Goal: Information Seeking & Learning: Learn about a topic

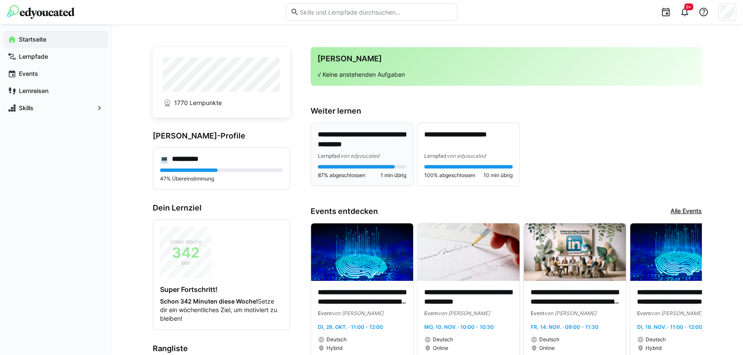
click at [345, 144] on p "**********" at bounding box center [362, 140] width 88 height 20
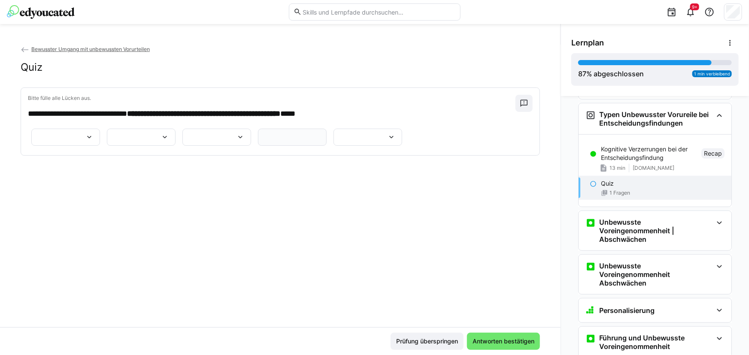
scroll to position [227, 0]
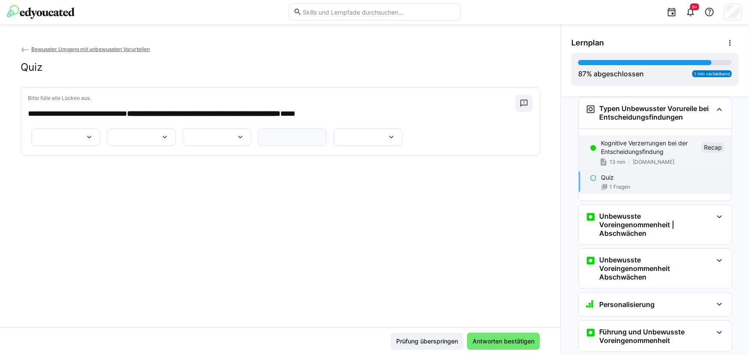
click at [640, 146] on p "Kognitive Verzerrungen bei der Entscheidungsfindung" at bounding box center [649, 147] width 97 height 17
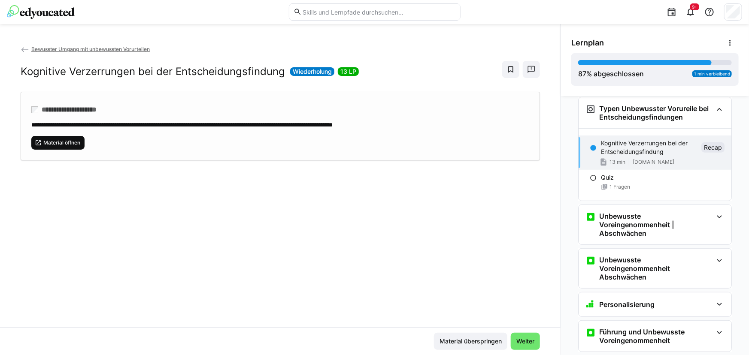
click at [58, 139] on span "Material öffnen" at bounding box center [61, 142] width 39 height 7
click at [518, 341] on span "Weiter" at bounding box center [525, 341] width 21 height 9
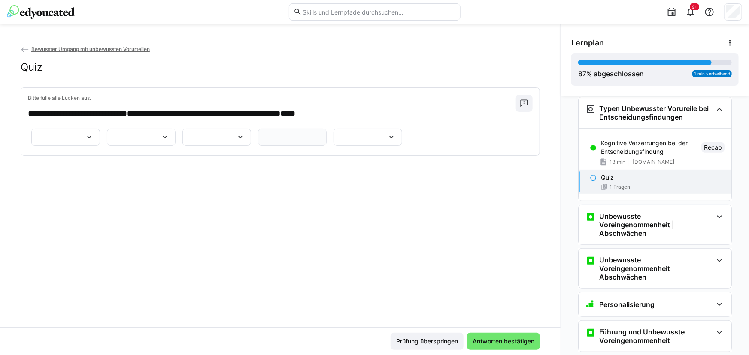
click at [94, 142] on eds-icon at bounding box center [89, 137] width 9 height 9
click at [61, 146] on div at bounding box center [65, 137] width 69 height 17
click at [75, 172] on p "**********" at bounding box center [65, 168] width 30 height 9
click at [170, 146] on div at bounding box center [141, 137] width 69 height 17
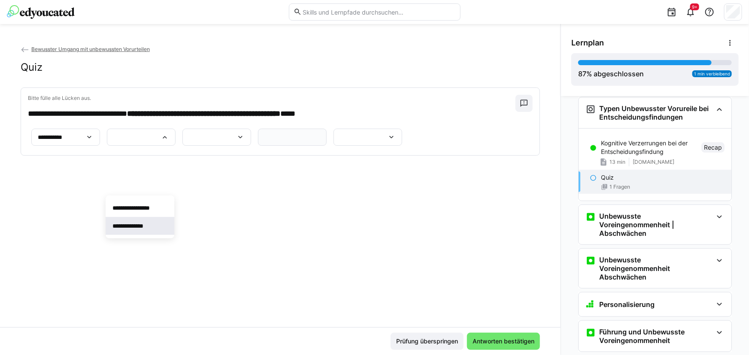
click at [157, 229] on span "**********" at bounding box center [140, 226] width 69 height 18
click at [182, 146] on div at bounding box center [216, 137] width 69 height 17
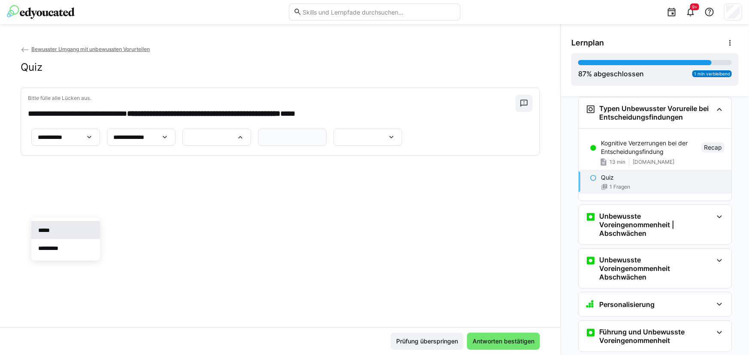
click at [64, 227] on span "*****" at bounding box center [65, 230] width 69 height 18
click at [263, 141] on input "text" at bounding box center [292, 137] width 59 height 8
click at [215, 149] on app-question-sheet-container "**********" at bounding box center [217, 137] width 378 height 22
click at [51, 149] on app-question-sheet-container "**********" at bounding box center [217, 137] width 378 height 22
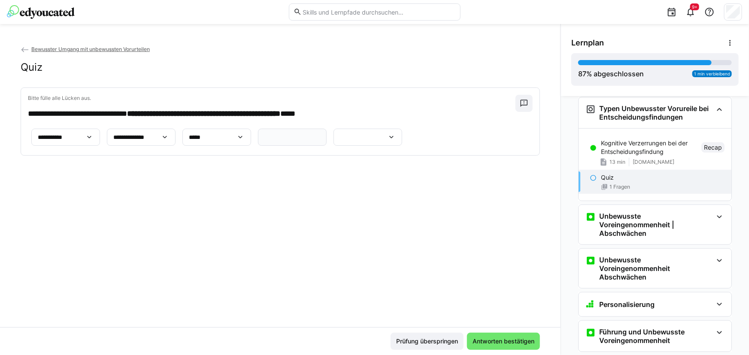
click at [263, 141] on input "text" at bounding box center [292, 137] width 59 height 8
paste input "**********"
type input "**********"
click at [387, 142] on eds-icon at bounding box center [391, 137] width 9 height 9
click at [185, 149] on app-question-sheet-container "**********" at bounding box center [217, 137] width 378 height 22
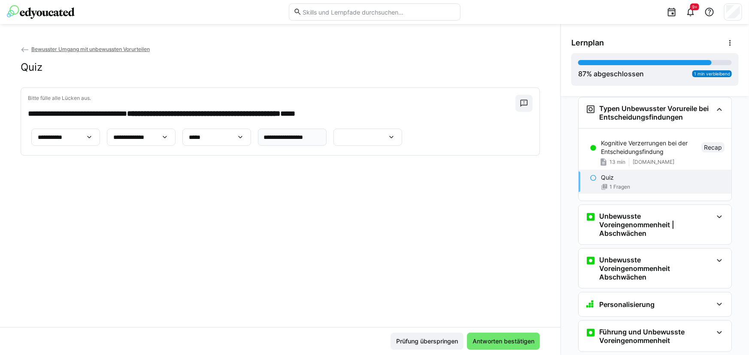
click at [387, 142] on eds-icon at bounding box center [391, 137] width 9 height 9
click at [324, 296] on p "*********" at bounding box center [314, 294] width 28 height 9
click at [511, 343] on span "Antworten bestätigen" at bounding box center [503, 341] width 64 height 9
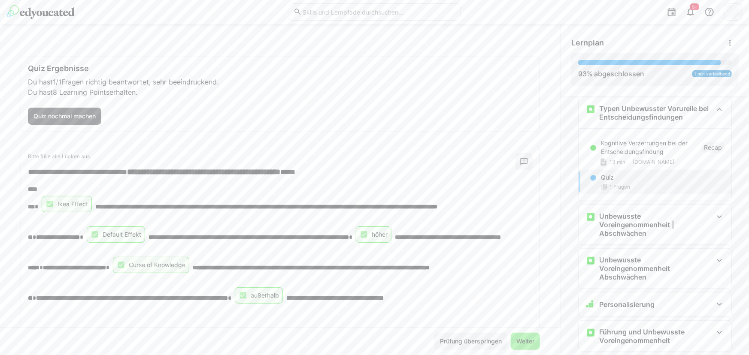
scroll to position [78, 0]
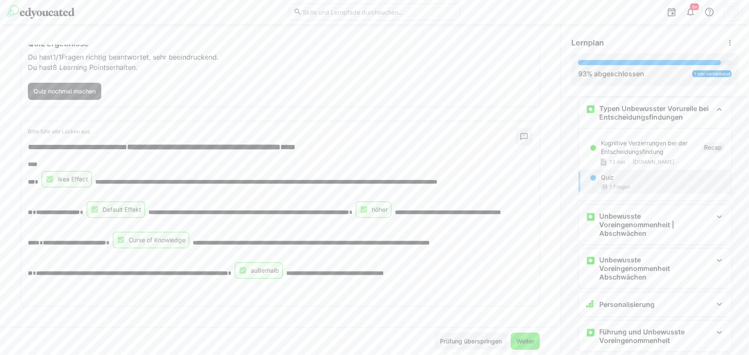
click at [524, 341] on span "Weiter" at bounding box center [525, 341] width 21 height 9
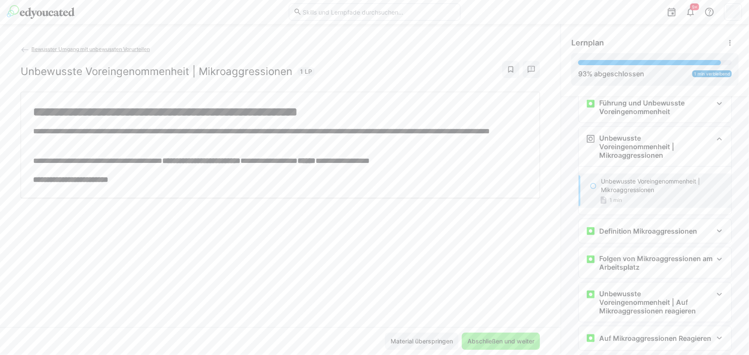
scroll to position [464, 0]
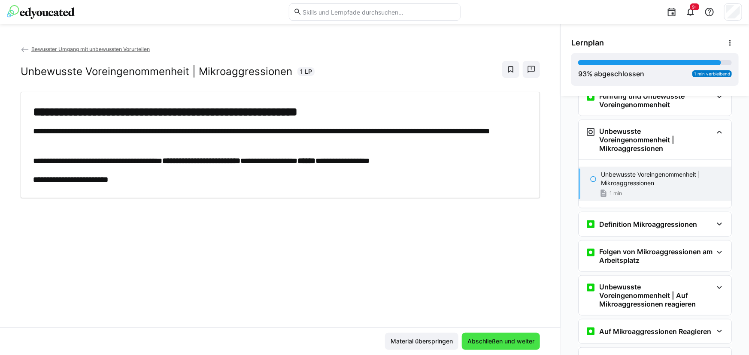
click at [504, 342] on span "Abschließen und weiter" at bounding box center [501, 341] width 70 height 9
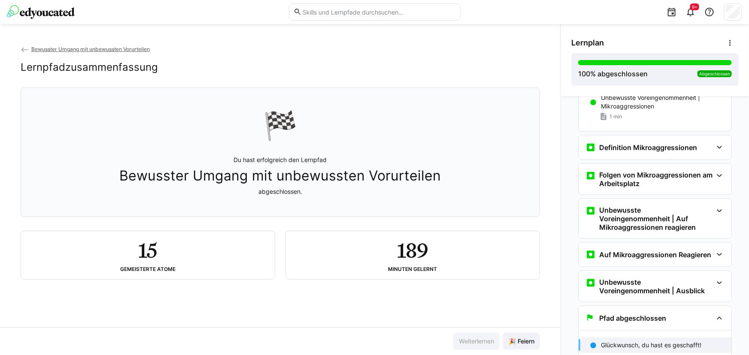
scroll to position [541, 0]
click at [109, 49] on span "Bewusster Umgang mit unbewussten Vorurteilen" at bounding box center [90, 49] width 118 height 6
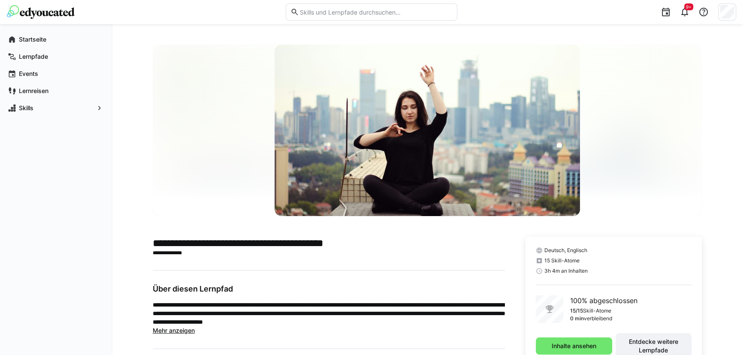
click at [42, 15] on img at bounding box center [41, 12] width 68 height 14
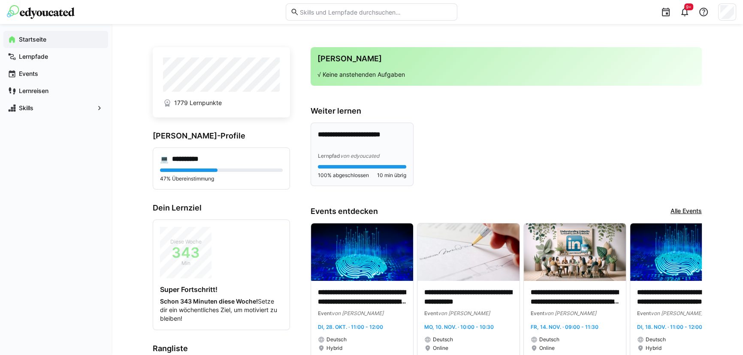
click at [388, 147] on p "**********" at bounding box center [362, 140] width 88 height 20
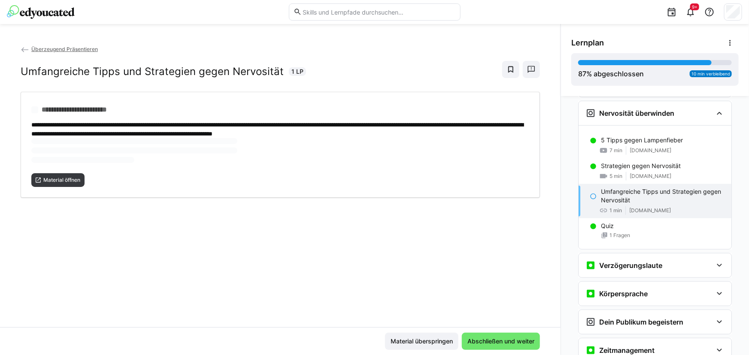
scroll to position [246, 0]
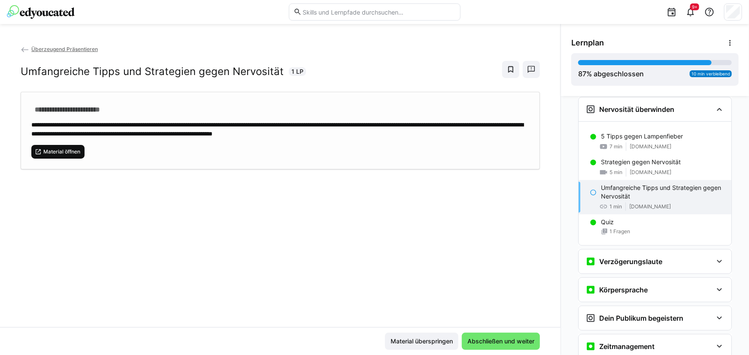
click at [71, 149] on span "Material öffnen" at bounding box center [61, 152] width 39 height 7
click at [514, 342] on span "Abschließen und weiter" at bounding box center [501, 341] width 70 height 9
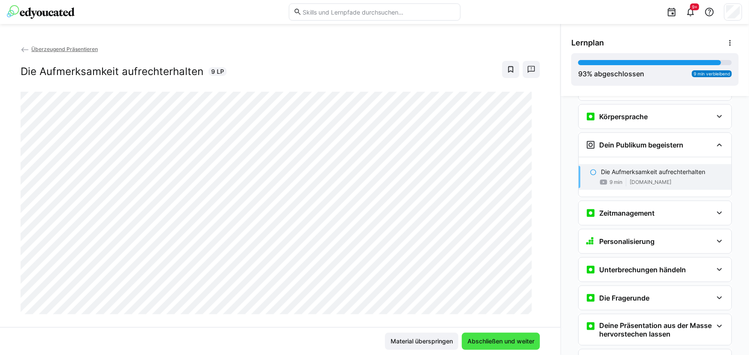
scroll to position [430, 0]
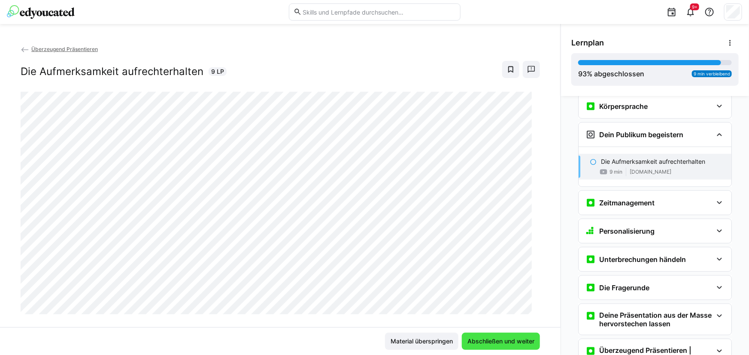
click at [514, 342] on span "Abschließen und weiter" at bounding box center [501, 341] width 70 height 9
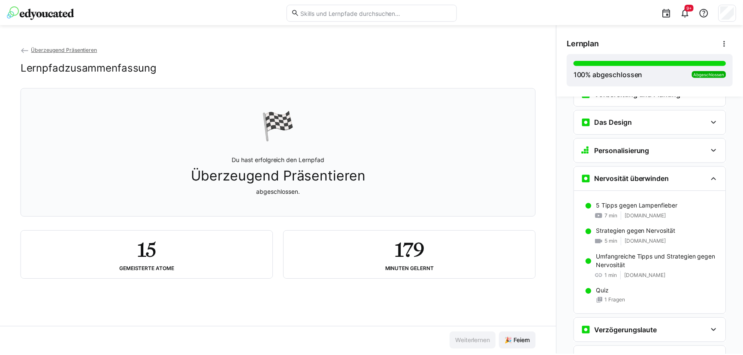
scroll to position [0, 0]
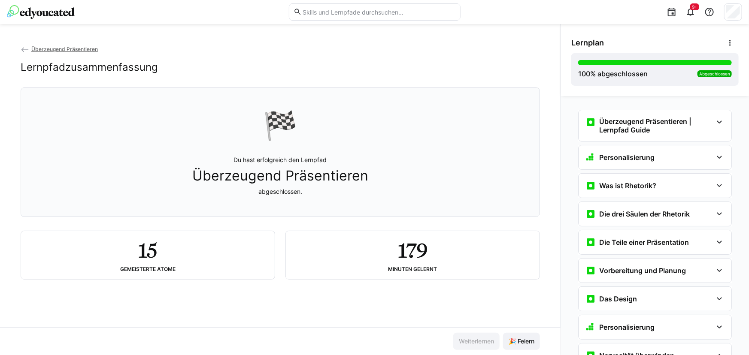
click at [25, 11] on img at bounding box center [41, 12] width 68 height 14
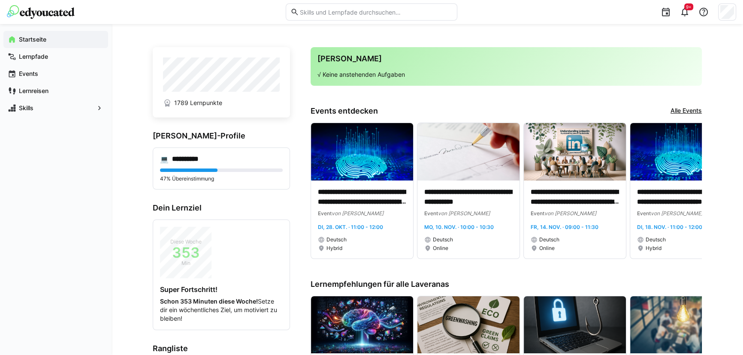
click at [139, 232] on div "**********" at bounding box center [428, 336] width 632 height 624
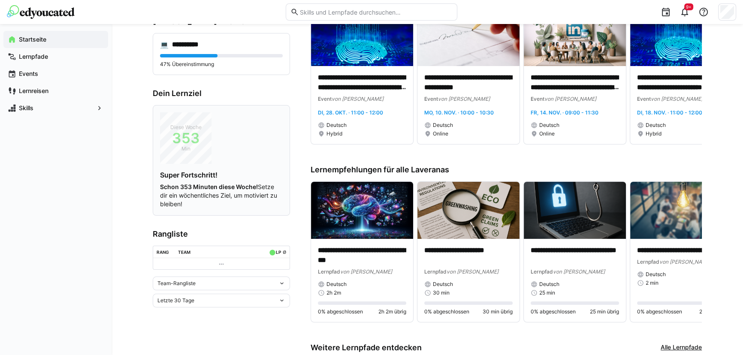
scroll to position [117, 0]
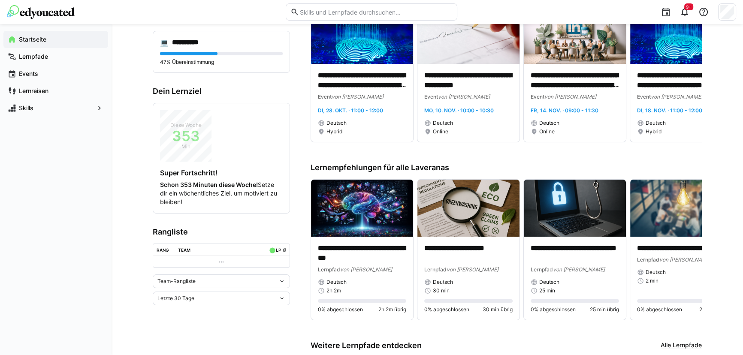
click at [222, 262] on eds-icon at bounding box center [221, 262] width 7 height 7
click at [282, 283] on eds-icon at bounding box center [282, 281] width 7 height 7
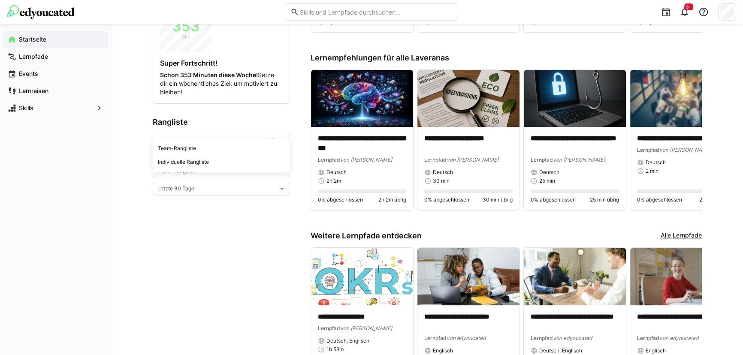
scroll to position [273, 0]
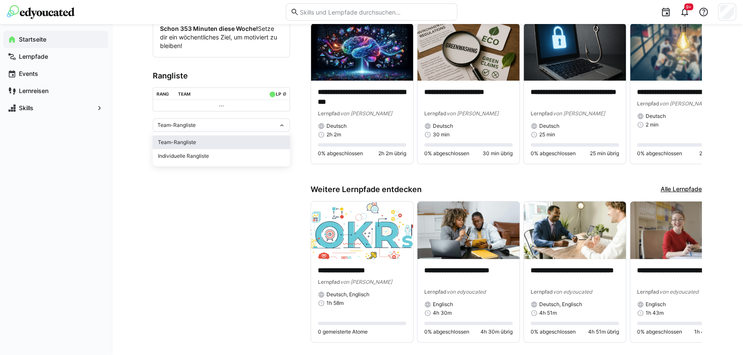
click at [187, 141] on div "Team-Rangliste" at bounding box center [221, 142] width 127 height 7
click at [280, 142] on eds-icon at bounding box center [282, 142] width 7 height 7
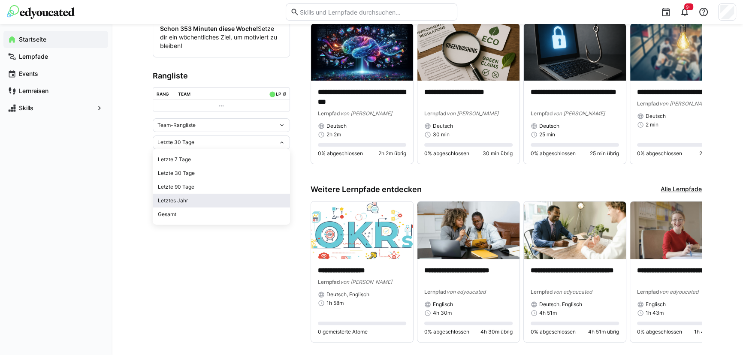
click at [197, 199] on div "Letztes Jahr" at bounding box center [221, 200] width 127 height 7
click at [178, 91] on div "Team" at bounding box center [184, 93] width 12 height 5
click at [162, 92] on div "Rang" at bounding box center [163, 93] width 12 height 5
click at [221, 106] on eds-icon at bounding box center [221, 106] width 7 height 7
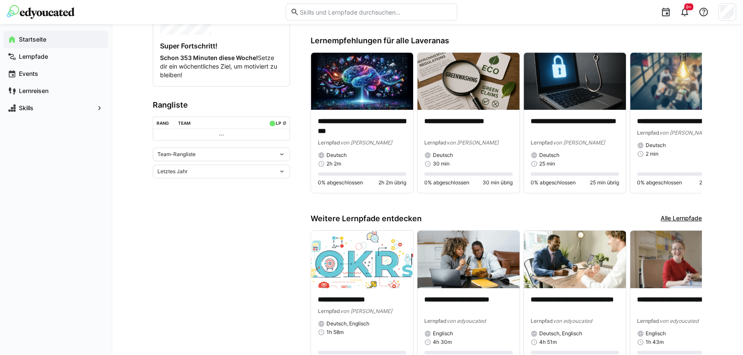
scroll to position [195, 0]
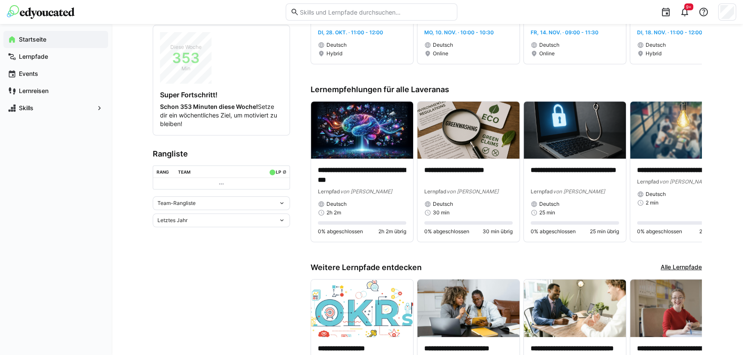
click at [167, 150] on h3 "Rangliste" at bounding box center [221, 153] width 137 height 9
click at [274, 171] on eds-icon at bounding box center [272, 172] width 7 height 7
click at [267, 188] on span "Lernpunkte (LP)" at bounding box center [253, 187] width 45 height 7
click at [285, 172] on link "ø" at bounding box center [284, 171] width 4 height 7
click at [284, 202] on eds-icon at bounding box center [282, 203] width 7 height 7
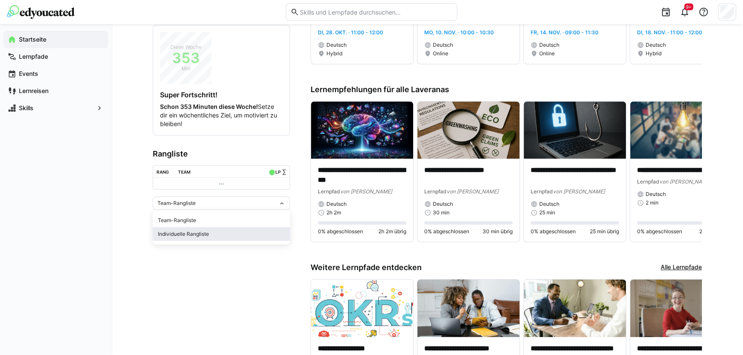
click at [234, 235] on div "Individuelle Rangliste" at bounding box center [221, 234] width 127 height 7
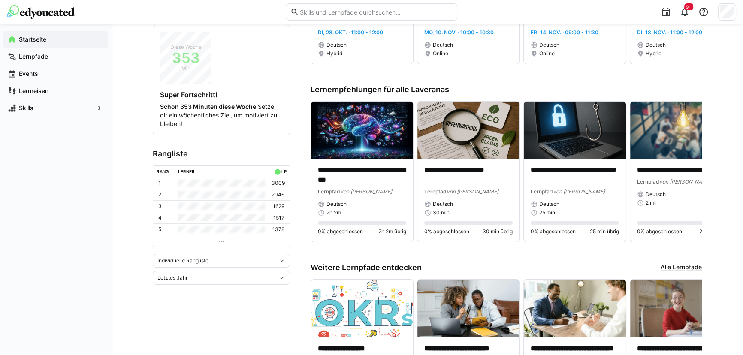
click at [283, 260] on eds-icon at bounding box center [282, 261] width 7 height 7
click at [197, 276] on div "Team-Rangliste" at bounding box center [221, 278] width 127 height 7
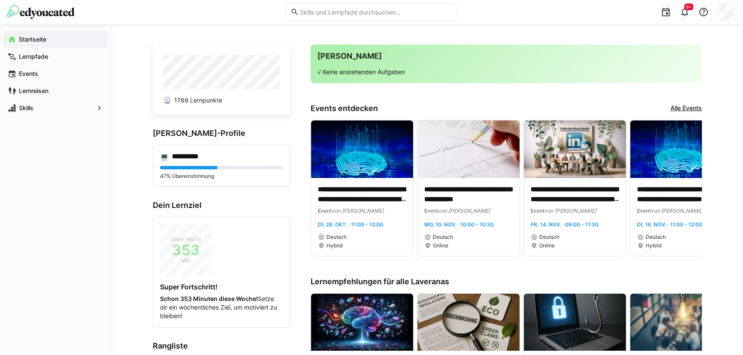
scroll to position [0, 0]
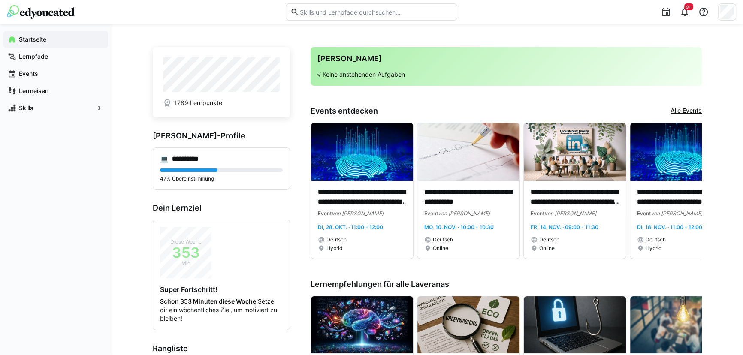
click at [678, 111] on link "Alle Events" at bounding box center [686, 110] width 31 height 9
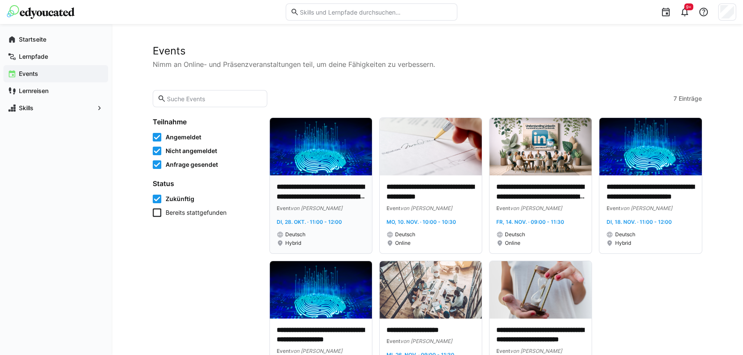
click at [333, 197] on p "**********" at bounding box center [321, 192] width 88 height 20
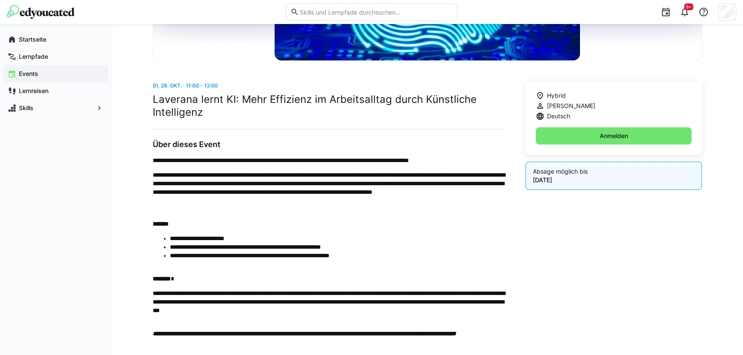
scroll to position [195, 0]
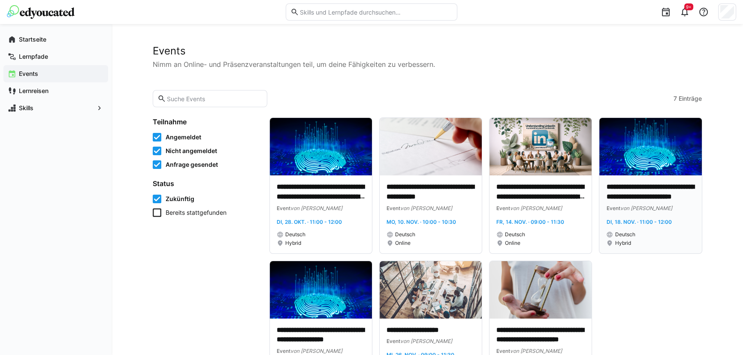
click at [665, 187] on p "**********" at bounding box center [650, 192] width 88 height 20
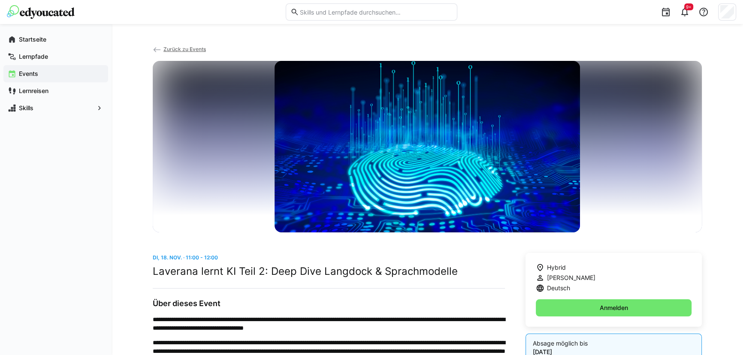
click at [191, 45] on app-back-navigation "Zurück zu Events" at bounding box center [427, 53] width 549 height 16
click at [189, 46] on span "Zurück zu Events" at bounding box center [185, 49] width 42 height 6
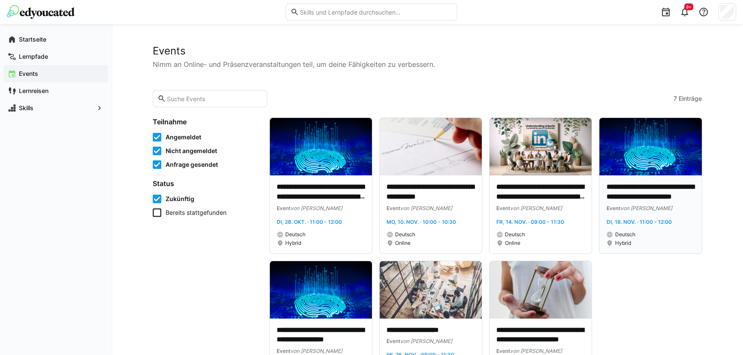
click at [669, 157] on img at bounding box center [651, 147] width 102 height 58
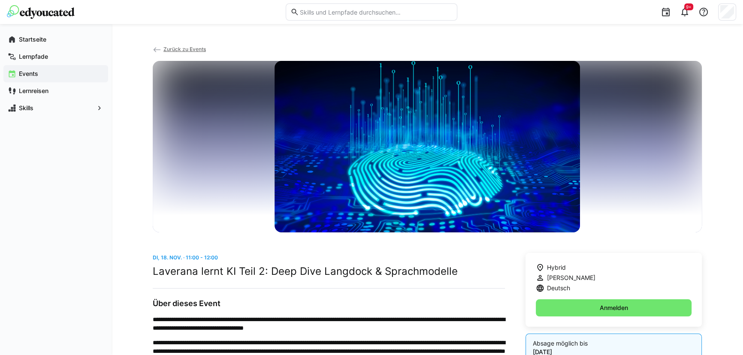
click at [173, 47] on span "Zurück zu Events" at bounding box center [185, 49] width 42 height 6
click at [164, 49] on span "Zurück zu Events" at bounding box center [185, 49] width 42 height 6
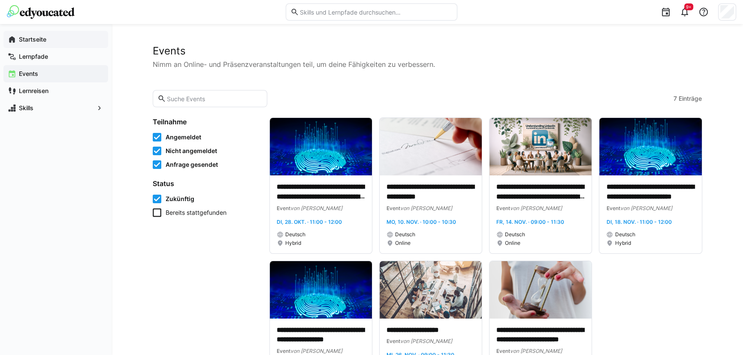
click at [0, 0] on app-navigation-label "Startseite" at bounding box center [0, 0] width 0 height 0
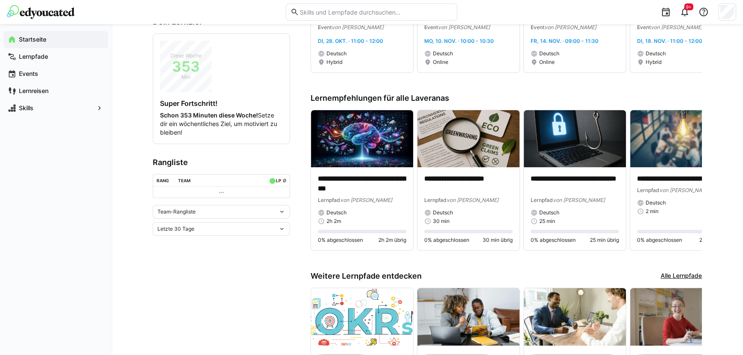
scroll to position [234, 0]
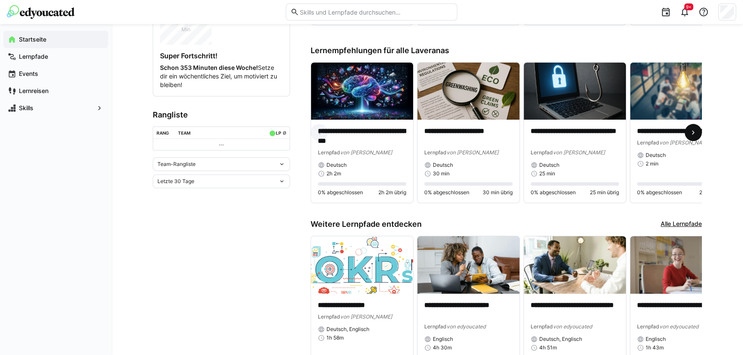
click at [693, 133] on eds-icon at bounding box center [693, 132] width 9 height 9
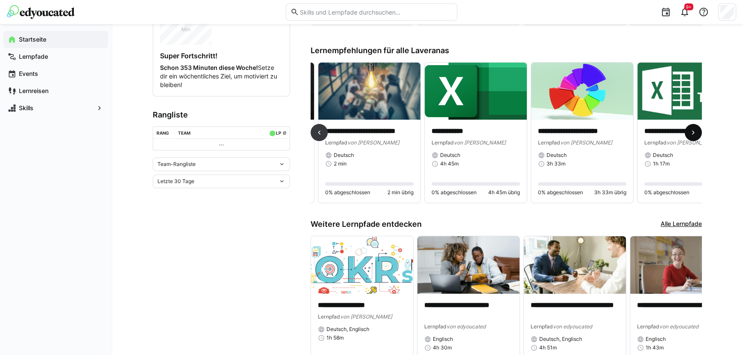
scroll to position [0, 319]
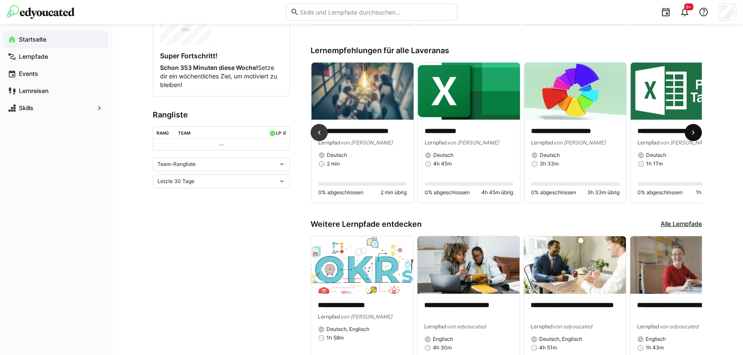
click at [696, 134] on eds-icon at bounding box center [693, 132] width 9 height 9
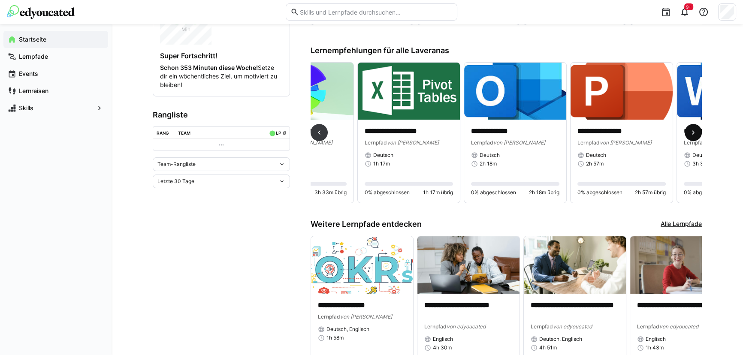
scroll to position [0, 639]
